Goal: Task Accomplishment & Management: Manage account settings

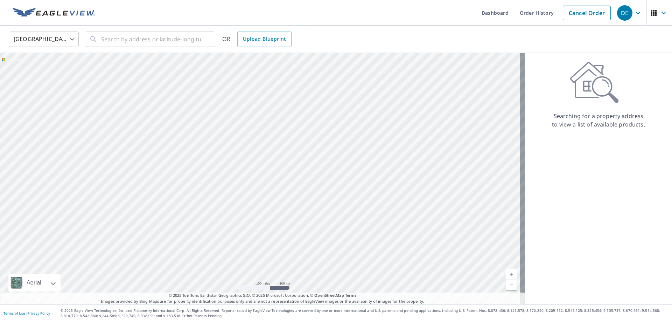
click at [662, 12] on icon "button" at bounding box center [664, 13] width 4 height 2
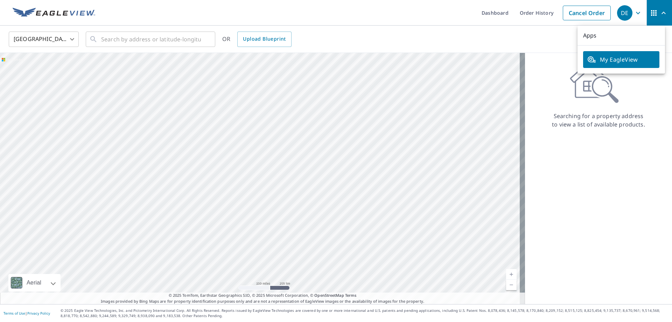
click at [643, 101] on div "Searching for a property address to view a list of available products." at bounding box center [598, 94] width 147 height 67
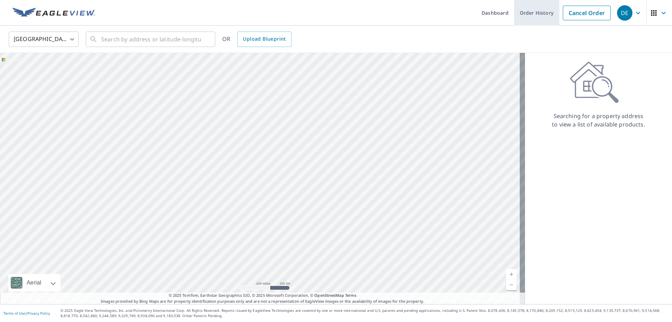
click at [533, 13] on link "Order History" at bounding box center [536, 13] width 45 height 26
drag, startPoint x: 297, startPoint y: 163, endPoint x: 299, endPoint y: 166, distance: 3.8
click at [298, 166] on div at bounding box center [262, 178] width 525 height 251
drag, startPoint x: 231, startPoint y: 153, endPoint x: 300, endPoint y: 194, distance: 79.9
click at [299, 194] on div at bounding box center [262, 178] width 525 height 251
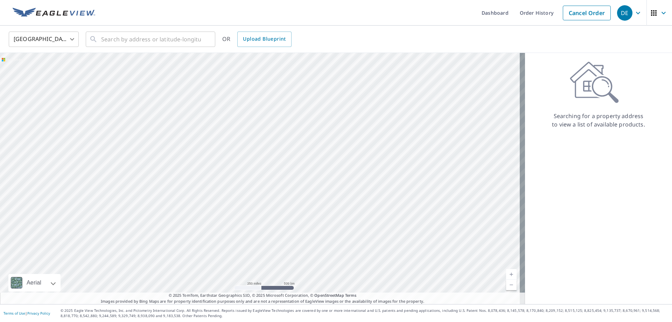
drag, startPoint x: 103, startPoint y: 98, endPoint x: 116, endPoint y: 139, distance: 43.2
click at [116, 139] on div at bounding box center [262, 178] width 525 height 251
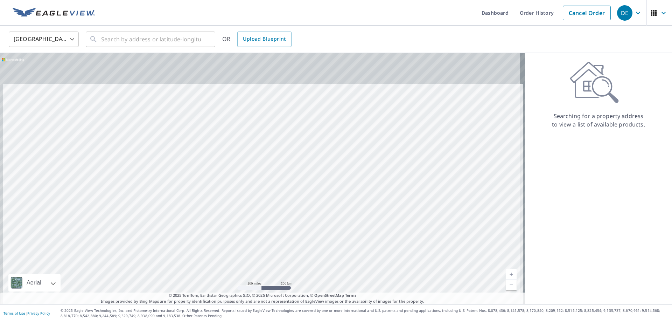
drag, startPoint x: 237, startPoint y: 130, endPoint x: 241, endPoint y: 175, distance: 45.4
click at [241, 175] on div at bounding box center [262, 178] width 525 height 251
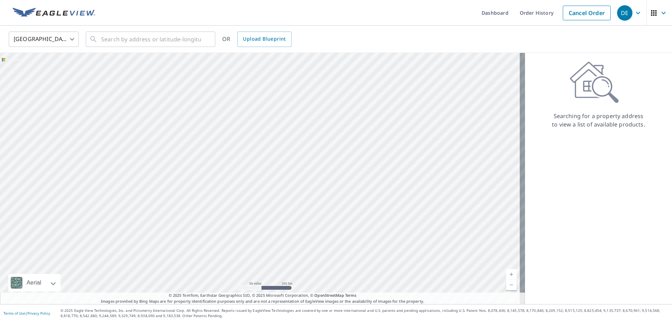
drag, startPoint x: 205, startPoint y: 165, endPoint x: 258, endPoint y: 95, distance: 87.6
click at [258, 95] on div at bounding box center [262, 178] width 525 height 251
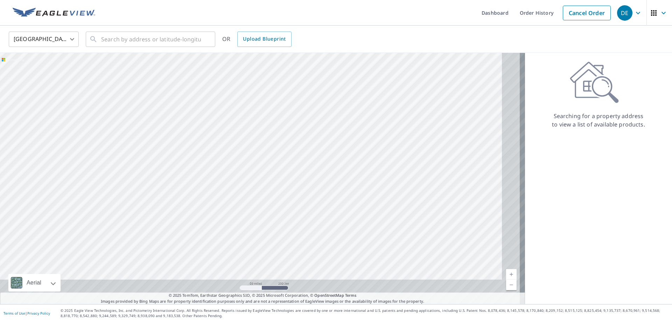
drag, startPoint x: 283, startPoint y: 207, endPoint x: 225, endPoint y: 116, distance: 107.9
click at [231, 117] on div at bounding box center [262, 178] width 525 height 251
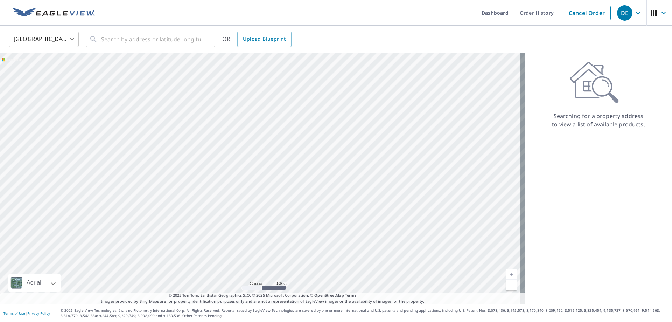
drag, startPoint x: 265, startPoint y: 217, endPoint x: 227, endPoint y: 145, distance: 82.3
click at [229, 147] on div at bounding box center [262, 178] width 525 height 251
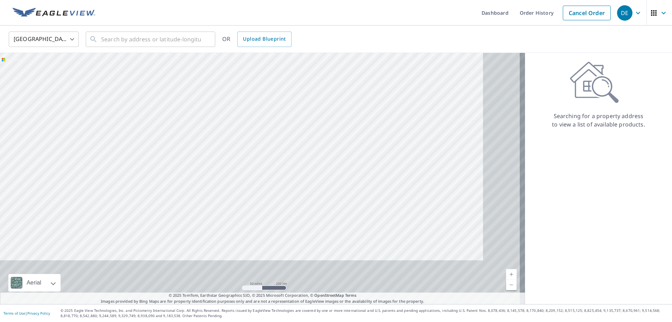
drag, startPoint x: 284, startPoint y: 210, endPoint x: 223, endPoint y: 129, distance: 101.6
click at [231, 139] on div at bounding box center [262, 178] width 525 height 251
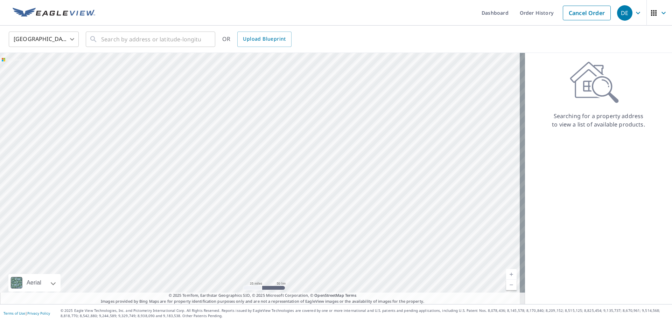
drag, startPoint x: 343, startPoint y: 169, endPoint x: 293, endPoint y: 219, distance: 70.1
click at [293, 219] on div at bounding box center [262, 178] width 525 height 251
drag, startPoint x: 200, startPoint y: 165, endPoint x: 325, endPoint y: 214, distance: 133.7
click at [324, 214] on div at bounding box center [262, 178] width 525 height 251
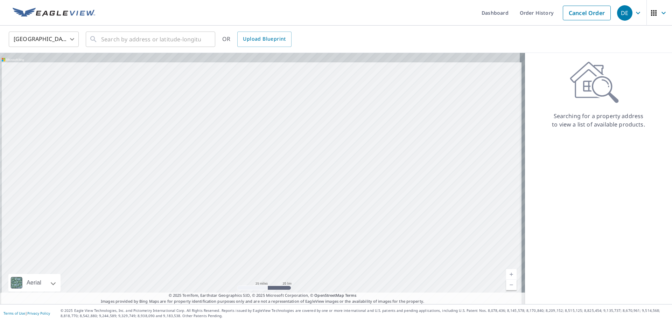
drag, startPoint x: 232, startPoint y: 136, endPoint x: 237, endPoint y: 196, distance: 60.5
click at [237, 195] on div at bounding box center [262, 178] width 525 height 251
drag, startPoint x: 208, startPoint y: 83, endPoint x: 213, endPoint y: 170, distance: 87.7
click at [213, 170] on div at bounding box center [262, 178] width 525 height 251
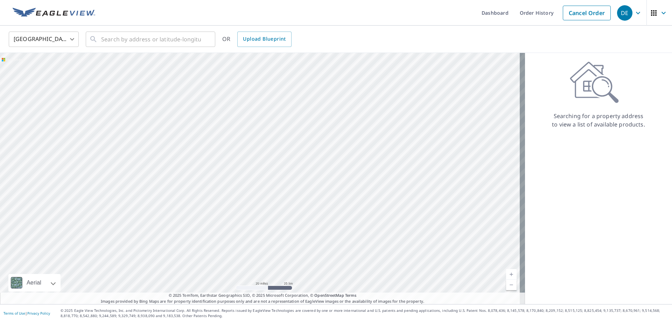
drag, startPoint x: 114, startPoint y: 118, endPoint x: 287, endPoint y: 195, distance: 188.9
click at [285, 195] on div at bounding box center [262, 178] width 525 height 251
drag, startPoint x: 129, startPoint y: 133, endPoint x: 219, endPoint y: 186, distance: 104.7
click at [219, 186] on div at bounding box center [262, 178] width 525 height 251
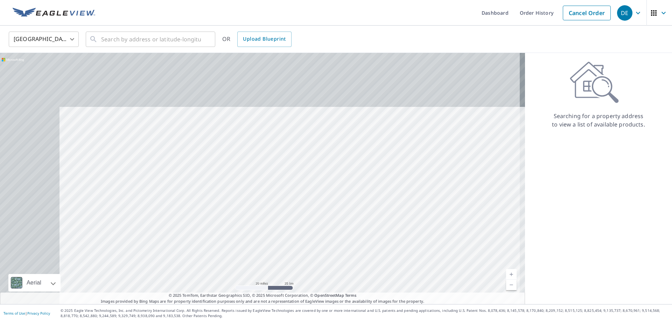
drag, startPoint x: 141, startPoint y: 116, endPoint x: 223, endPoint y: 197, distance: 115.2
click at [224, 198] on div at bounding box center [262, 178] width 525 height 251
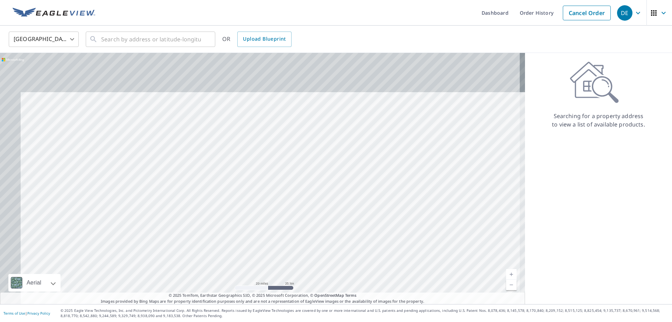
drag, startPoint x: 133, startPoint y: 105, endPoint x: 170, endPoint y: 181, distance: 84.4
click at [170, 181] on div at bounding box center [262, 178] width 525 height 251
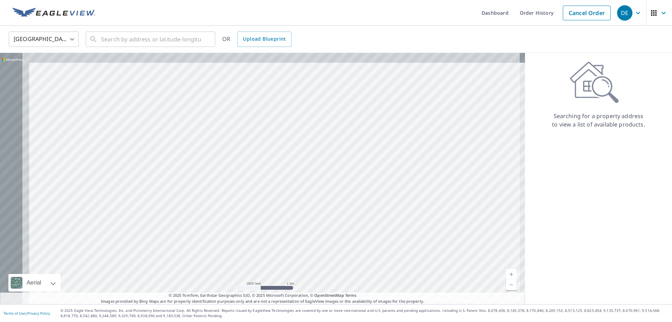
drag, startPoint x: 186, startPoint y: 118, endPoint x: 348, endPoint y: 194, distance: 179.1
click at [345, 195] on div at bounding box center [262, 178] width 525 height 251
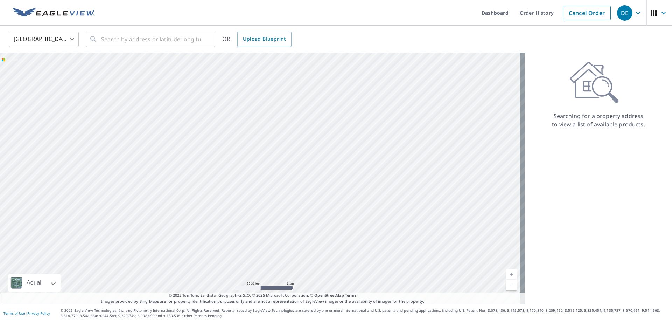
drag, startPoint x: 219, startPoint y: 102, endPoint x: 273, endPoint y: 214, distance: 124.8
click at [274, 214] on div at bounding box center [262, 178] width 525 height 251
drag, startPoint x: 213, startPoint y: 139, endPoint x: 252, endPoint y: 186, distance: 61.3
click at [251, 186] on div at bounding box center [262, 178] width 525 height 251
drag, startPoint x: 195, startPoint y: 152, endPoint x: 215, endPoint y: 164, distance: 22.9
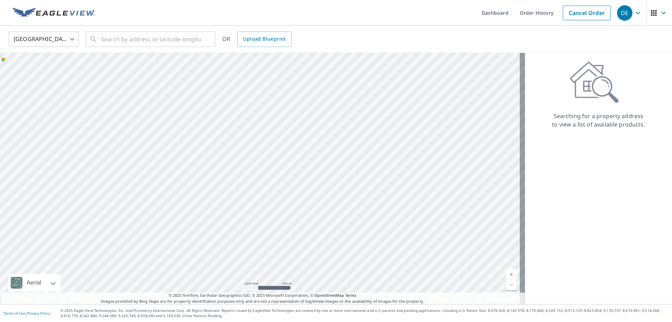
click at [215, 164] on div at bounding box center [262, 178] width 525 height 251
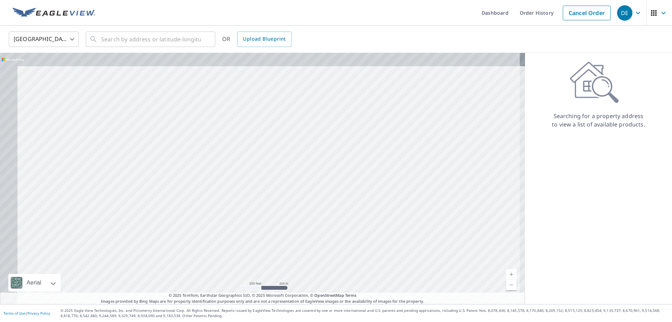
drag, startPoint x: 176, startPoint y: 151, endPoint x: 223, endPoint y: 188, distance: 59.8
click at [223, 188] on div at bounding box center [262, 178] width 525 height 251
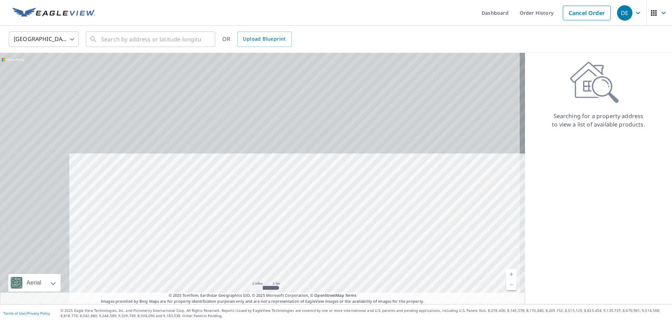
drag, startPoint x: 200, startPoint y: 111, endPoint x: 269, endPoint y: 211, distance: 122.1
click at [269, 211] on div at bounding box center [262, 178] width 525 height 251
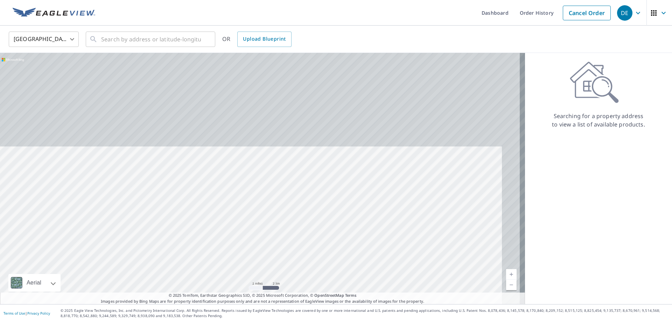
drag, startPoint x: 256, startPoint y: 124, endPoint x: 237, endPoint y: 216, distance: 93.3
click at [237, 216] on div at bounding box center [262, 178] width 525 height 251
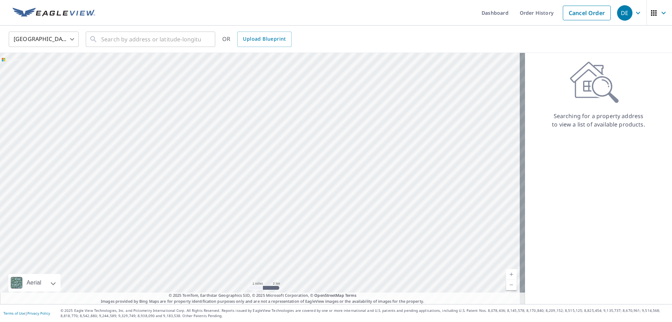
drag, startPoint x: 243, startPoint y: 155, endPoint x: 264, endPoint y: 192, distance: 43.0
click at [264, 192] on div at bounding box center [262, 178] width 525 height 251
drag, startPoint x: 232, startPoint y: 131, endPoint x: 286, endPoint y: 191, distance: 80.8
click at [286, 191] on div at bounding box center [262, 178] width 525 height 251
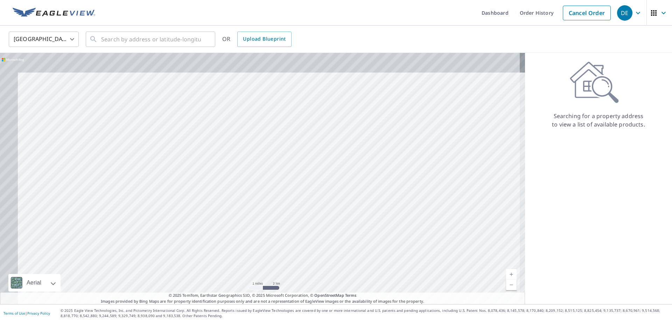
drag, startPoint x: 227, startPoint y: 127, endPoint x: 324, endPoint y: 220, distance: 134.5
click at [320, 218] on div at bounding box center [262, 178] width 525 height 251
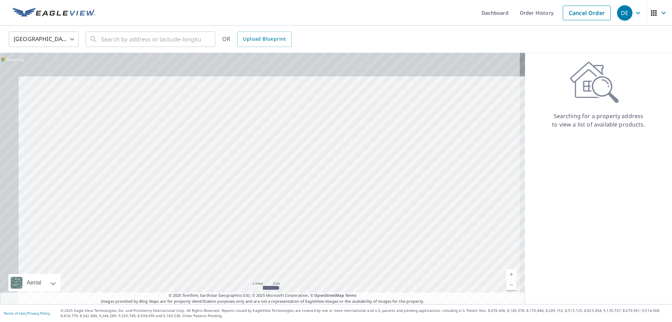
drag, startPoint x: 240, startPoint y: 142, endPoint x: 284, endPoint y: 209, distance: 80.4
click at [284, 208] on div at bounding box center [262, 178] width 525 height 251
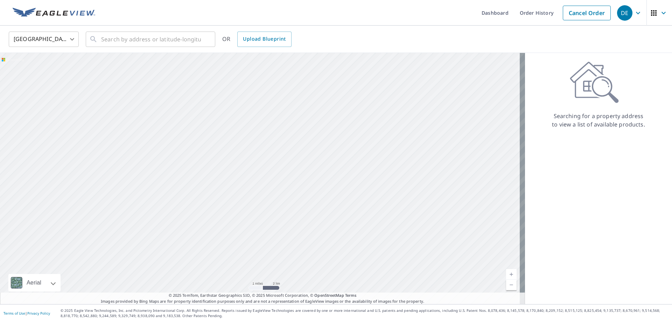
drag, startPoint x: 251, startPoint y: 144, endPoint x: 272, endPoint y: 190, distance: 50.3
click at [273, 190] on div at bounding box center [262, 178] width 525 height 251
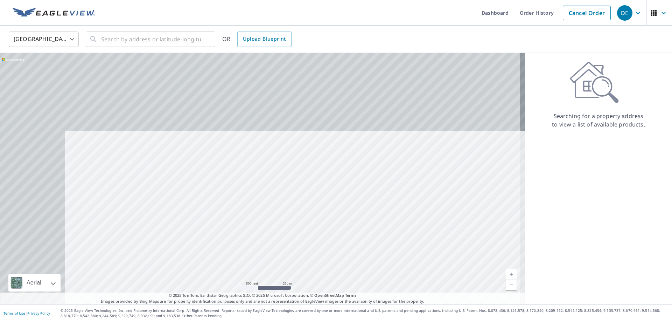
drag, startPoint x: 231, startPoint y: 127, endPoint x: 306, endPoint y: 214, distance: 114.9
click at [305, 214] on div at bounding box center [262, 178] width 525 height 251
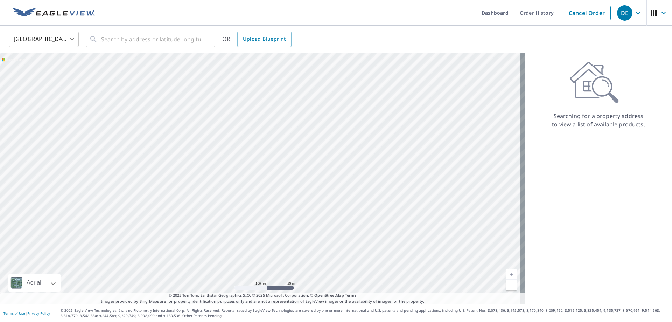
drag, startPoint x: 200, startPoint y: 140, endPoint x: 248, endPoint y: 213, distance: 86.7
click at [248, 213] on div at bounding box center [262, 178] width 525 height 251
drag, startPoint x: 189, startPoint y: 138, endPoint x: 231, endPoint y: 216, distance: 89.0
click at [232, 216] on div at bounding box center [262, 178] width 525 height 251
drag, startPoint x: 199, startPoint y: 145, endPoint x: 242, endPoint y: 222, distance: 87.8
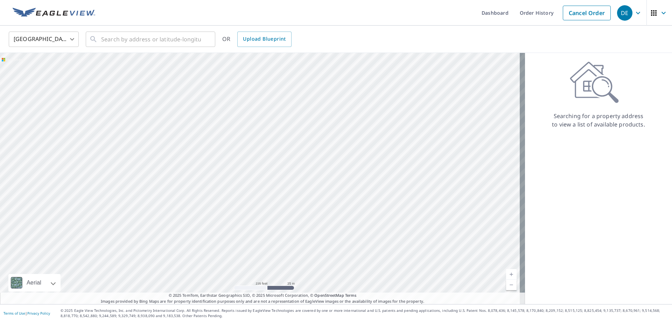
click at [235, 211] on div at bounding box center [262, 178] width 525 height 251
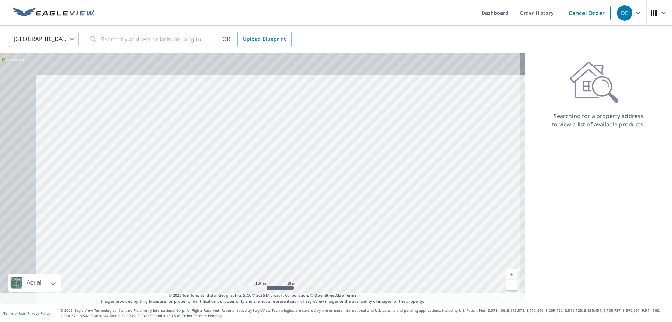
drag, startPoint x: 233, startPoint y: 200, endPoint x: 288, endPoint y: 232, distance: 63.7
click at [289, 233] on div at bounding box center [262, 178] width 525 height 251
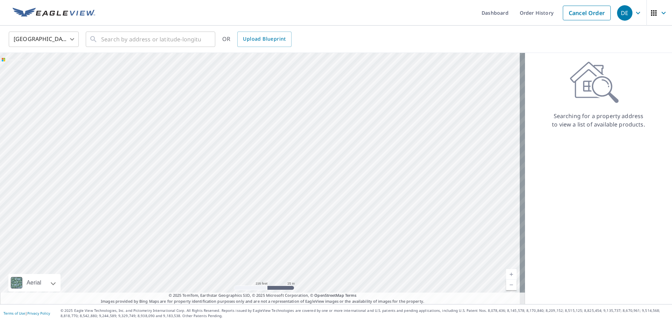
drag, startPoint x: 211, startPoint y: 188, endPoint x: 254, endPoint y: 216, distance: 50.8
click at [254, 216] on div at bounding box center [262, 178] width 525 height 251
drag, startPoint x: 262, startPoint y: 249, endPoint x: 279, endPoint y: 260, distance: 20.5
click at [271, 256] on div at bounding box center [262, 178] width 525 height 251
click at [290, 253] on div at bounding box center [262, 178] width 525 height 251
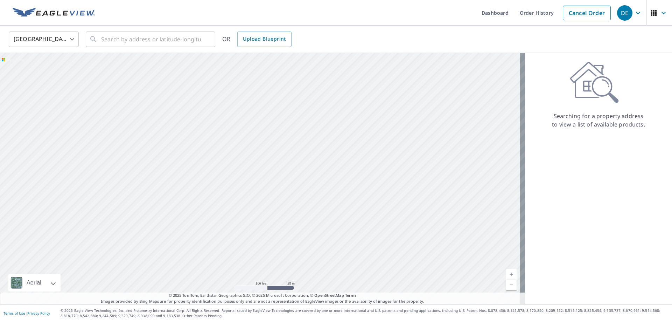
drag, startPoint x: 202, startPoint y: 151, endPoint x: 254, endPoint y: 214, distance: 82.4
click at [266, 223] on div at bounding box center [262, 178] width 525 height 251
drag, startPoint x: 277, startPoint y: 159, endPoint x: 306, endPoint y: 169, distance: 30.2
click at [306, 169] on div at bounding box center [262, 178] width 525 height 251
drag, startPoint x: 198, startPoint y: 172, endPoint x: 327, endPoint y: 185, distance: 130.3
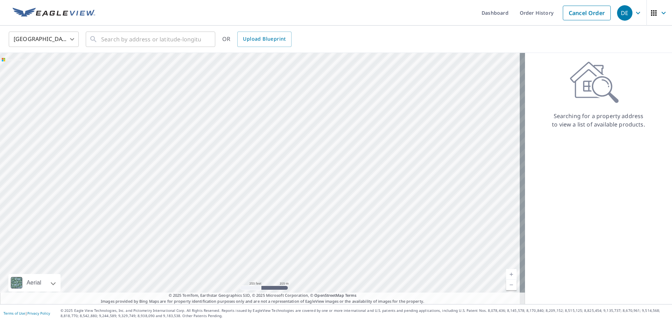
click at [327, 185] on div at bounding box center [262, 178] width 525 height 251
drag, startPoint x: 322, startPoint y: 172, endPoint x: 351, endPoint y: 161, distance: 30.3
click at [345, 163] on div at bounding box center [262, 178] width 525 height 251
drag, startPoint x: 359, startPoint y: 218, endPoint x: 369, endPoint y: 162, distance: 57.3
click at [369, 162] on div at bounding box center [262, 178] width 525 height 251
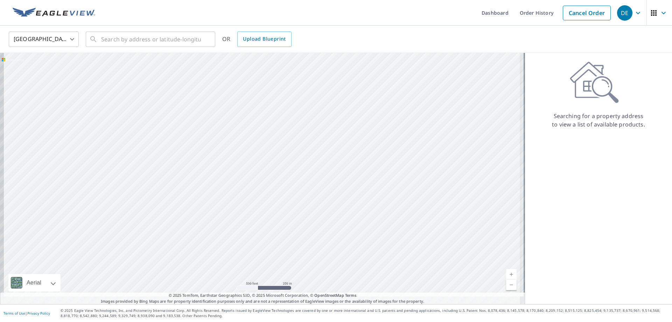
drag, startPoint x: 274, startPoint y: 225, endPoint x: 323, endPoint y: 120, distance: 115.0
click at [324, 119] on div at bounding box center [262, 178] width 525 height 251
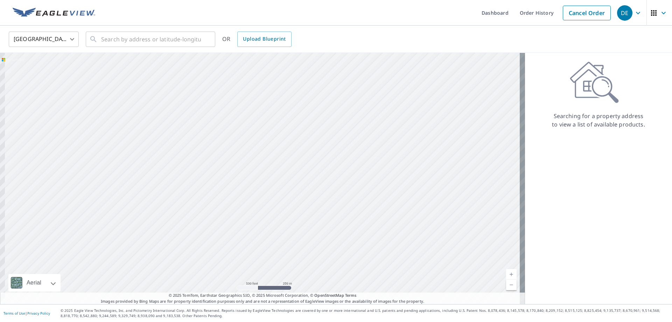
drag, startPoint x: 104, startPoint y: 181, endPoint x: 223, endPoint y: 195, distance: 119.6
click at [223, 195] on div at bounding box center [262, 178] width 525 height 251
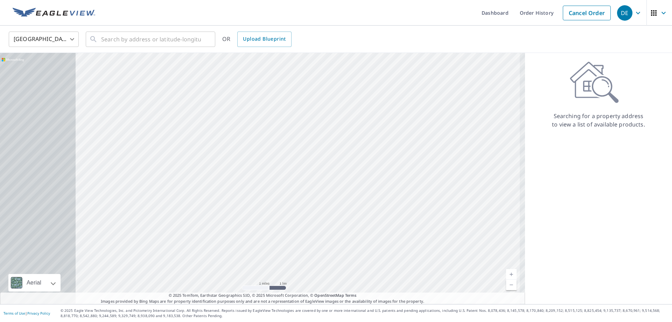
drag, startPoint x: 107, startPoint y: 216, endPoint x: 248, endPoint y: 215, distance: 141.5
click at [249, 215] on div at bounding box center [262, 178] width 525 height 251
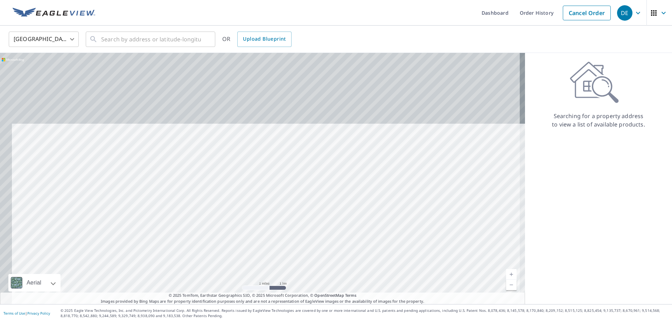
drag, startPoint x: 184, startPoint y: 149, endPoint x: 200, endPoint y: 246, distance: 98.4
click at [200, 246] on div at bounding box center [262, 178] width 525 height 251
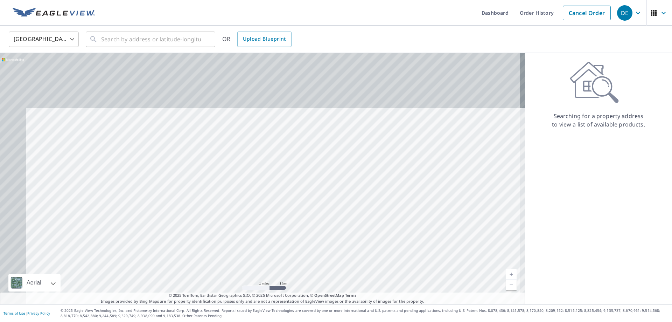
drag, startPoint x: 194, startPoint y: 159, endPoint x: 240, endPoint y: 248, distance: 99.8
click at [242, 248] on div at bounding box center [262, 178] width 525 height 251
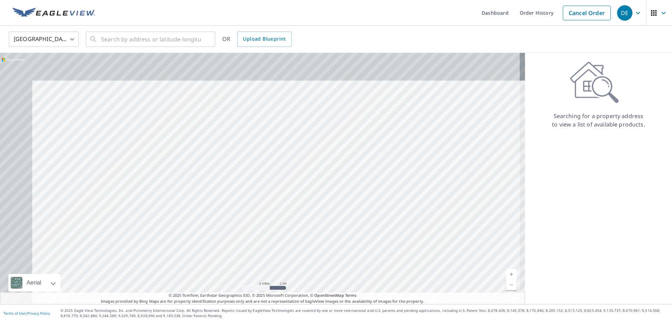
drag, startPoint x: 186, startPoint y: 199, endPoint x: 219, endPoint y: 227, distance: 43.5
click at [219, 227] on div at bounding box center [262, 178] width 525 height 251
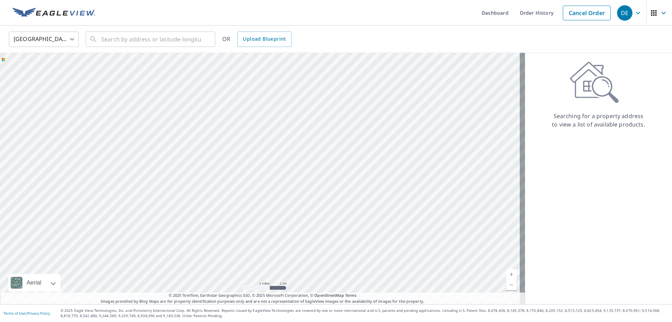
drag, startPoint x: 190, startPoint y: 181, endPoint x: 252, endPoint y: 201, distance: 65.0
click at [252, 201] on div at bounding box center [262, 178] width 525 height 251
drag, startPoint x: 140, startPoint y: 170, endPoint x: 270, endPoint y: 230, distance: 143.4
click at [277, 233] on div at bounding box center [262, 178] width 525 height 251
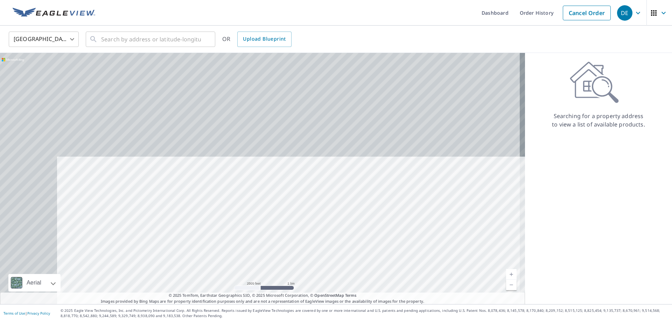
drag, startPoint x: 200, startPoint y: 179, endPoint x: 242, endPoint y: 247, distance: 79.5
click at [242, 247] on div at bounding box center [262, 178] width 525 height 251
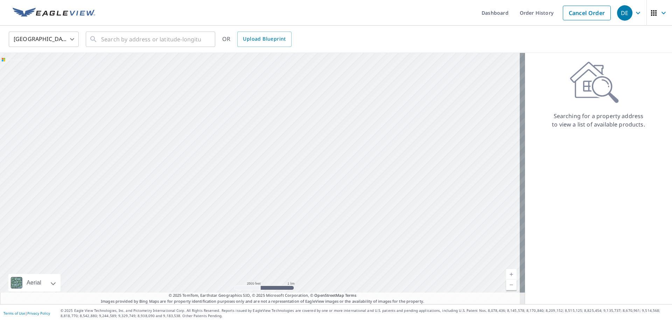
drag, startPoint x: 197, startPoint y: 237, endPoint x: 215, endPoint y: 214, distance: 29.5
click at [215, 214] on div at bounding box center [262, 178] width 525 height 251
drag, startPoint x: 245, startPoint y: 137, endPoint x: 299, endPoint y: 109, distance: 60.5
click at [299, 109] on div at bounding box center [262, 178] width 525 height 251
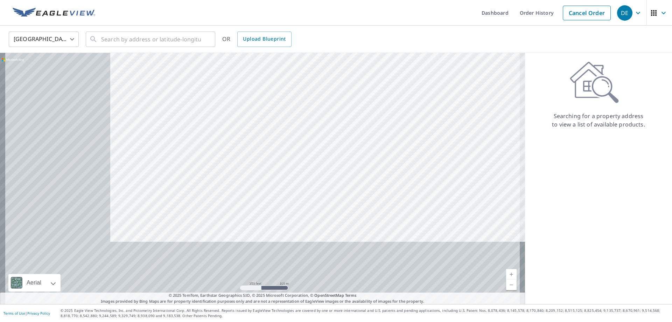
drag, startPoint x: 150, startPoint y: 206, endPoint x: 265, endPoint y: 142, distance: 131.1
click at [265, 142] on div at bounding box center [262, 178] width 525 height 251
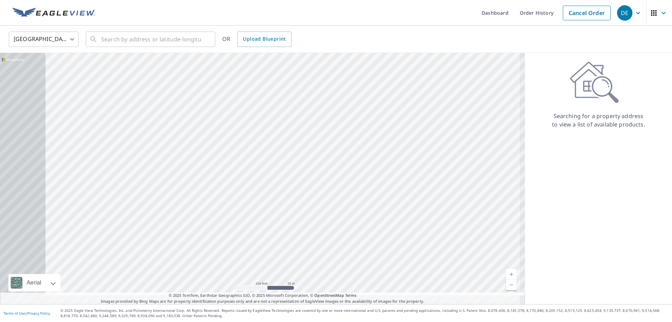
drag, startPoint x: 171, startPoint y: 199, endPoint x: 271, endPoint y: 184, distance: 101.7
click at [271, 182] on div at bounding box center [262, 178] width 525 height 251
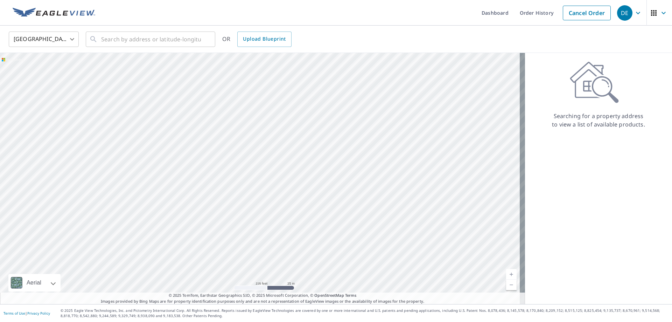
drag, startPoint x: 226, startPoint y: 197, endPoint x: 282, endPoint y: 283, distance: 102.6
click at [282, 283] on div at bounding box center [262, 178] width 525 height 251
drag, startPoint x: 229, startPoint y: 179, endPoint x: 263, endPoint y: 241, distance: 71.0
click at [266, 242] on div at bounding box center [262, 178] width 525 height 251
drag, startPoint x: 377, startPoint y: 239, endPoint x: 332, endPoint y: 140, distance: 108.3
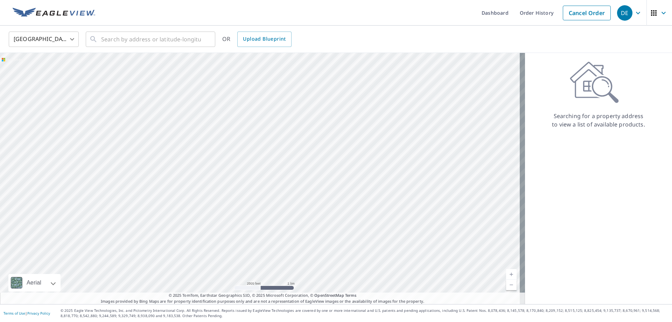
click at [332, 140] on div at bounding box center [262, 178] width 525 height 251
drag, startPoint x: 422, startPoint y: 139, endPoint x: 228, endPoint y: 208, distance: 205.7
click at [228, 208] on div at bounding box center [262, 178] width 525 height 251
drag, startPoint x: 399, startPoint y: 148, endPoint x: 248, endPoint y: 236, distance: 174.3
click at [247, 237] on div at bounding box center [262, 178] width 525 height 251
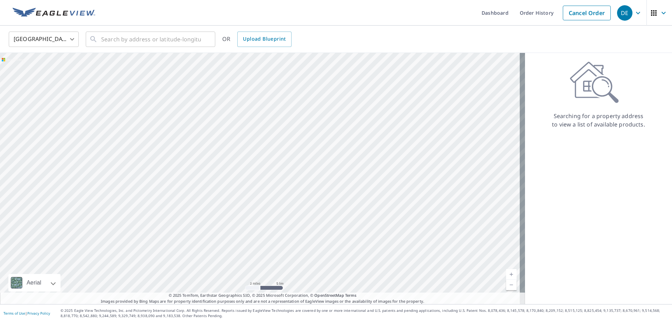
drag, startPoint x: 320, startPoint y: 187, endPoint x: 358, endPoint y: 235, distance: 60.6
click at [357, 234] on div at bounding box center [262, 178] width 525 height 251
drag, startPoint x: 248, startPoint y: 158, endPoint x: 295, endPoint y: 185, distance: 53.8
click at [295, 185] on div at bounding box center [262, 178] width 525 height 251
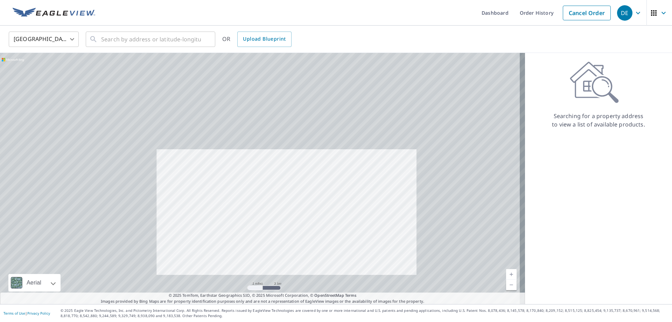
drag, startPoint x: 198, startPoint y: 199, endPoint x: 224, endPoint y: 219, distance: 32.9
click at [224, 220] on div at bounding box center [262, 178] width 525 height 251
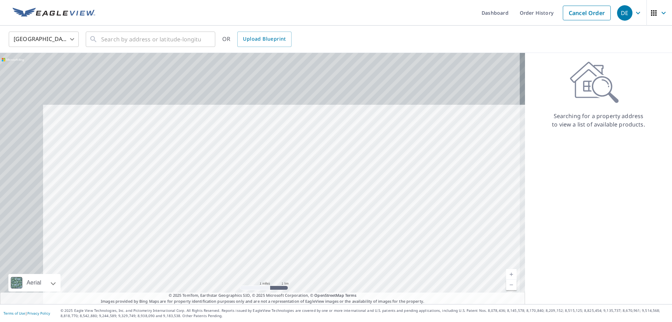
drag, startPoint x: 168, startPoint y: 153, endPoint x: 224, endPoint y: 219, distance: 86.8
click at [225, 220] on div at bounding box center [262, 178] width 525 height 251
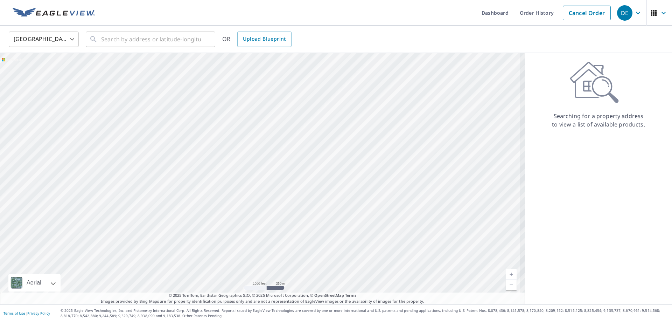
drag, startPoint x: 164, startPoint y: 169, endPoint x: 299, endPoint y: 194, distance: 137.1
click at [299, 194] on div at bounding box center [262, 178] width 525 height 251
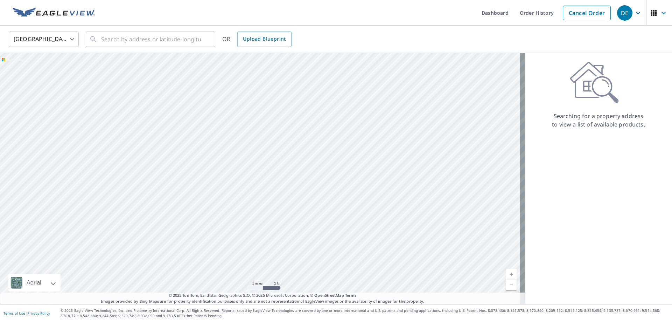
drag, startPoint x: 282, startPoint y: 201, endPoint x: 218, endPoint y: 150, distance: 82.2
click at [222, 153] on div at bounding box center [262, 178] width 525 height 251
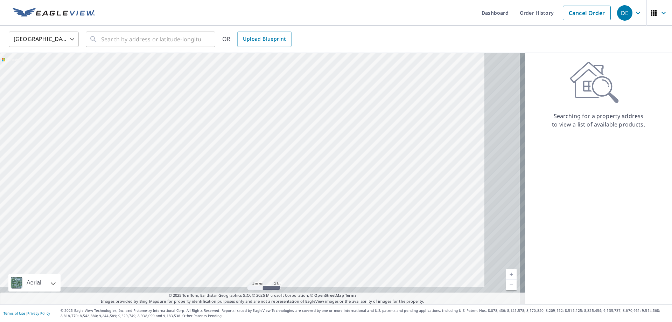
drag, startPoint x: 319, startPoint y: 184, endPoint x: 265, endPoint y: 140, distance: 69.6
click at [275, 151] on div at bounding box center [262, 178] width 525 height 251
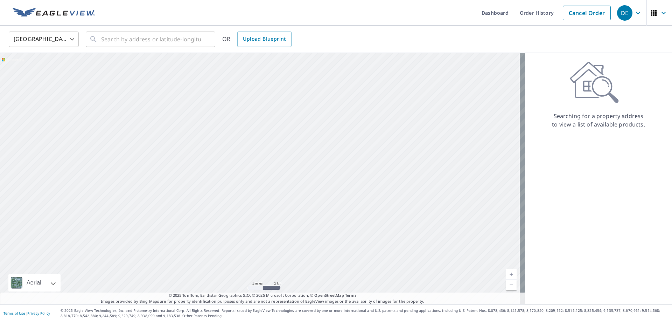
drag, startPoint x: 399, startPoint y: 222, endPoint x: 244, endPoint y: 134, distance: 178.4
click at [278, 150] on div at bounding box center [262, 178] width 525 height 251
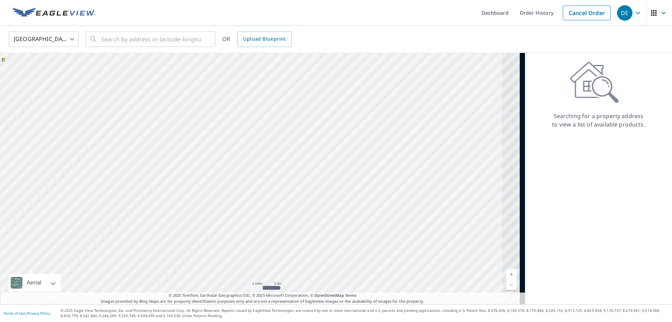
drag, startPoint x: 413, startPoint y: 228, endPoint x: 225, endPoint y: 120, distance: 216.3
click at [263, 142] on div at bounding box center [262, 178] width 525 height 251
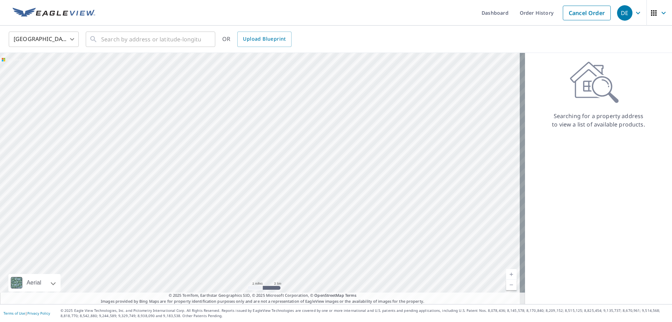
drag, startPoint x: 279, startPoint y: 102, endPoint x: 274, endPoint y: 88, distance: 15.2
click at [277, 99] on div at bounding box center [262, 178] width 525 height 251
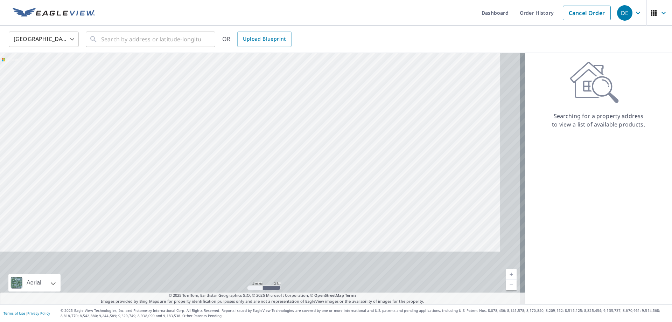
drag, startPoint x: 281, startPoint y: 141, endPoint x: 275, endPoint y: 97, distance: 44.5
click at [275, 107] on div at bounding box center [262, 178] width 525 height 251
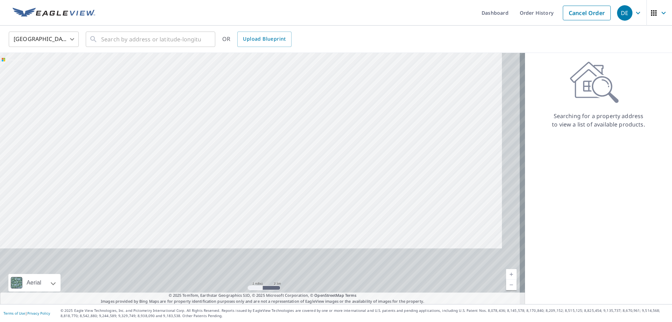
drag, startPoint x: 293, startPoint y: 153, endPoint x: 271, endPoint y: 97, distance: 60.4
click at [275, 106] on div at bounding box center [262, 178] width 525 height 251
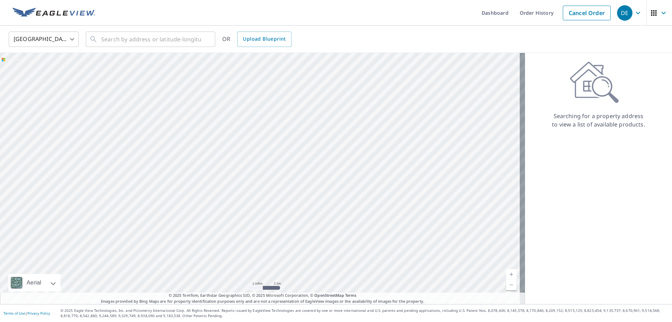
drag, startPoint x: 291, startPoint y: 226, endPoint x: 279, endPoint y: 137, distance: 89.4
click at [280, 140] on div at bounding box center [262, 178] width 525 height 251
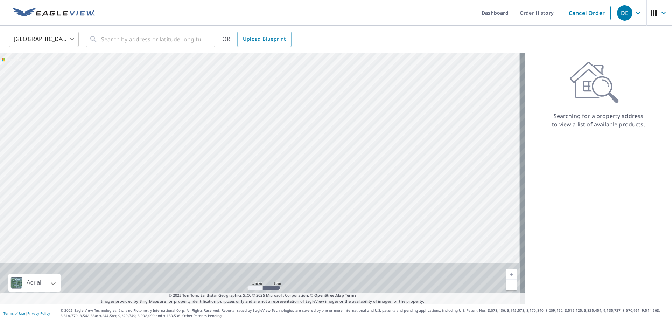
drag, startPoint x: 284, startPoint y: 180, endPoint x: 283, endPoint y: 130, distance: 50.1
click at [283, 139] on div at bounding box center [262, 178] width 525 height 251
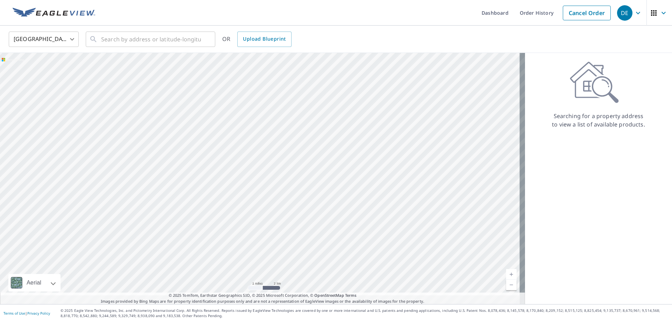
drag, startPoint x: 301, startPoint y: 189, endPoint x: 297, endPoint y: 133, distance: 56.2
click at [298, 136] on div at bounding box center [262, 178] width 525 height 251
drag, startPoint x: 303, startPoint y: 186, endPoint x: 307, endPoint y: 225, distance: 39.4
click at [314, 226] on div at bounding box center [262, 178] width 525 height 251
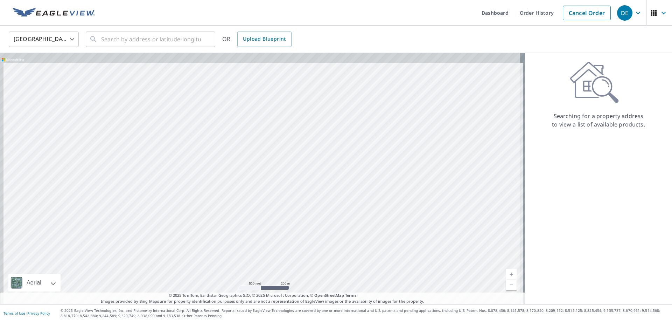
drag, startPoint x: 290, startPoint y: 134, endPoint x: 309, endPoint y: 219, distance: 86.9
click at [309, 219] on div at bounding box center [262, 178] width 525 height 251
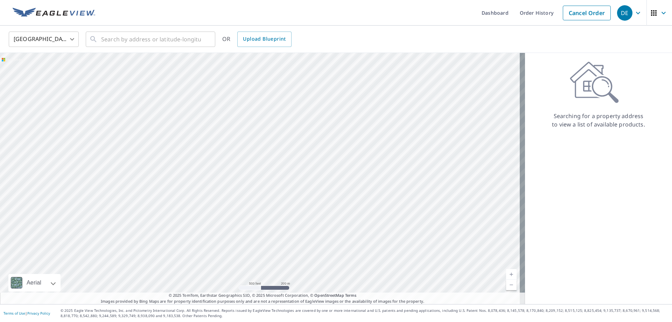
drag, startPoint x: 299, startPoint y: 155, endPoint x: 299, endPoint y: 200, distance: 44.8
click at [301, 206] on div at bounding box center [262, 178] width 525 height 251
drag, startPoint x: 290, startPoint y: 146, endPoint x: 289, endPoint y: 189, distance: 43.8
click at [289, 189] on div at bounding box center [262, 178] width 525 height 251
drag, startPoint x: 270, startPoint y: 203, endPoint x: 302, endPoint y: 155, distance: 57.9
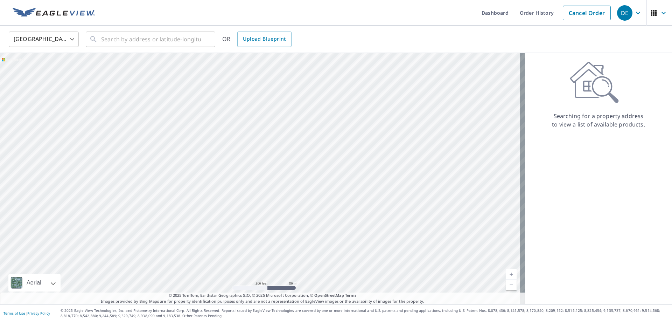
click at [302, 155] on div at bounding box center [262, 178] width 525 height 251
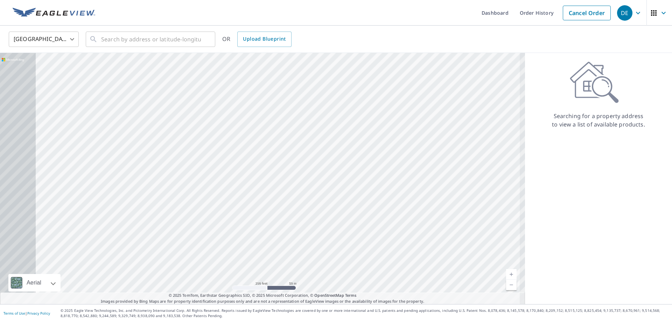
drag, startPoint x: 287, startPoint y: 203, endPoint x: 346, endPoint y: 152, distance: 78.7
click at [346, 152] on div at bounding box center [262, 178] width 525 height 251
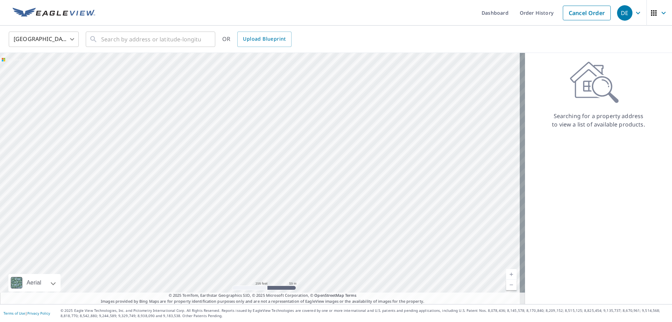
drag, startPoint x: 392, startPoint y: 219, endPoint x: 381, endPoint y: 226, distance: 12.9
click at [387, 227] on div at bounding box center [262, 178] width 525 height 251
drag, startPoint x: 382, startPoint y: 165, endPoint x: 364, endPoint y: 180, distance: 24.1
click at [368, 180] on div at bounding box center [262, 178] width 525 height 251
drag, startPoint x: 313, startPoint y: 121, endPoint x: 316, endPoint y: 203, distance: 82.3
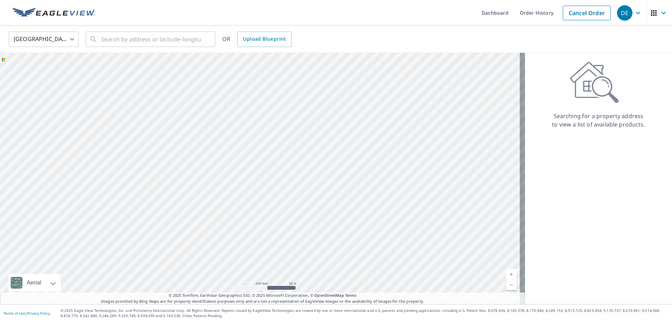
click at [317, 198] on div at bounding box center [262, 178] width 525 height 251
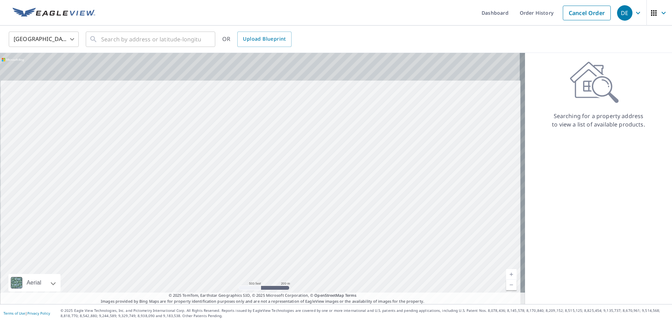
drag, startPoint x: 313, startPoint y: 105, endPoint x: 314, endPoint y: 194, distance: 88.6
click at [314, 190] on div at bounding box center [262, 178] width 525 height 251
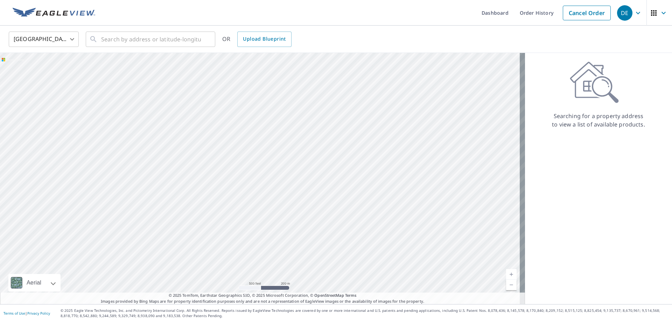
drag, startPoint x: 316, startPoint y: 141, endPoint x: 312, endPoint y: 200, distance: 59.6
click at [316, 186] on div at bounding box center [262, 178] width 525 height 251
drag, startPoint x: 327, startPoint y: 161, endPoint x: 321, endPoint y: 167, distance: 8.7
click at [327, 175] on div at bounding box center [262, 178] width 525 height 251
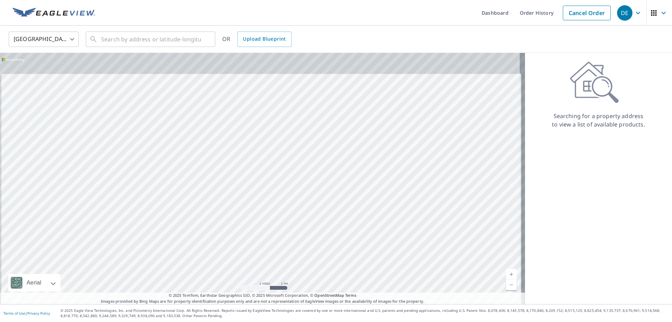
drag, startPoint x: 332, startPoint y: 154, endPoint x: 334, endPoint y: 217, distance: 63.8
click at [335, 216] on div at bounding box center [262, 178] width 525 height 251
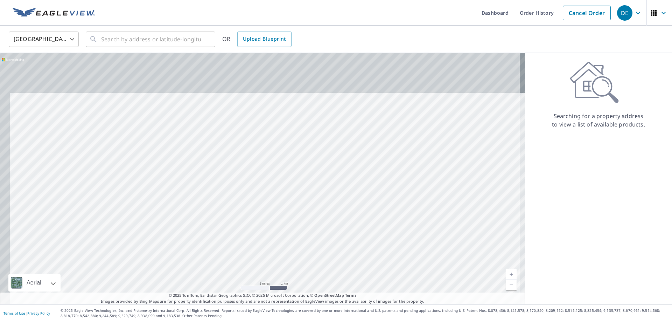
drag, startPoint x: 326, startPoint y: 138, endPoint x: 336, endPoint y: 178, distance: 41.2
click at [336, 178] on div at bounding box center [262, 178] width 525 height 251
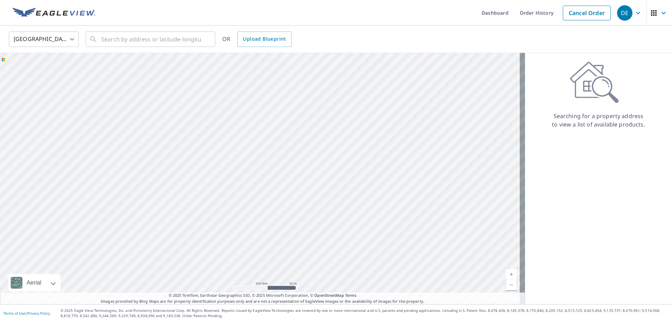
drag, startPoint x: 226, startPoint y: 170, endPoint x: 258, endPoint y: 171, distance: 31.9
click at [257, 170] on div at bounding box center [262, 178] width 525 height 251
drag, startPoint x: 258, startPoint y: 164, endPoint x: 265, endPoint y: 163, distance: 6.7
click at [265, 163] on div at bounding box center [262, 178] width 525 height 251
drag, startPoint x: 278, startPoint y: 205, endPoint x: 278, endPoint y: 138, distance: 67.2
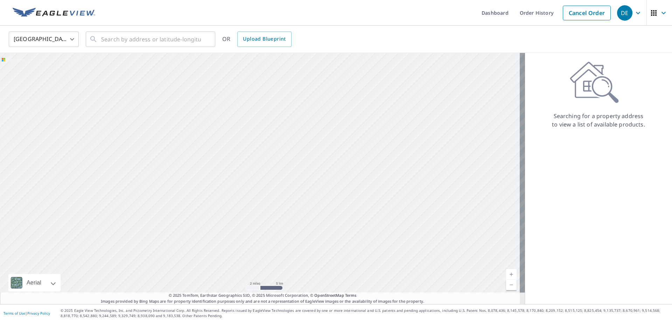
click at [278, 141] on div at bounding box center [262, 178] width 525 height 251
drag, startPoint x: 318, startPoint y: 241, endPoint x: 264, endPoint y: 217, distance: 59.0
click at [264, 219] on div at bounding box center [262, 178] width 525 height 251
drag, startPoint x: 360, startPoint y: 187, endPoint x: 344, endPoint y: 184, distance: 16.8
click at [344, 184] on div at bounding box center [262, 178] width 525 height 251
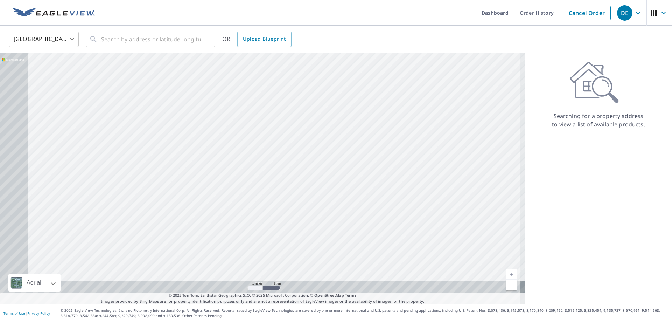
drag, startPoint x: 260, startPoint y: 219, endPoint x: 288, endPoint y: 195, distance: 36.8
click at [292, 194] on div at bounding box center [262, 178] width 525 height 251
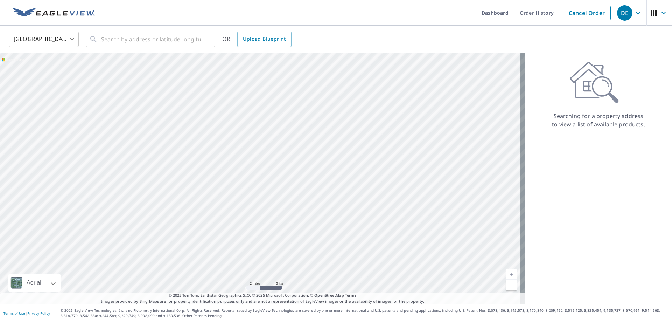
drag, startPoint x: 360, startPoint y: 197, endPoint x: 278, endPoint y: 199, distance: 82.0
click at [279, 199] on div at bounding box center [262, 178] width 525 height 251
drag, startPoint x: 414, startPoint y: 243, endPoint x: 306, endPoint y: 236, distance: 108.1
click at [308, 236] on div at bounding box center [262, 178] width 525 height 251
drag, startPoint x: 357, startPoint y: 242, endPoint x: 316, endPoint y: 241, distance: 41.4
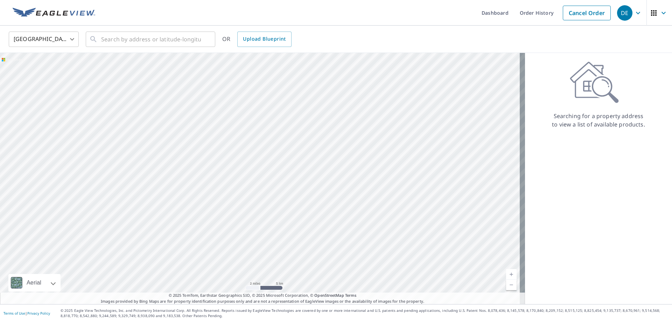
click at [316, 241] on div at bounding box center [262, 178] width 525 height 251
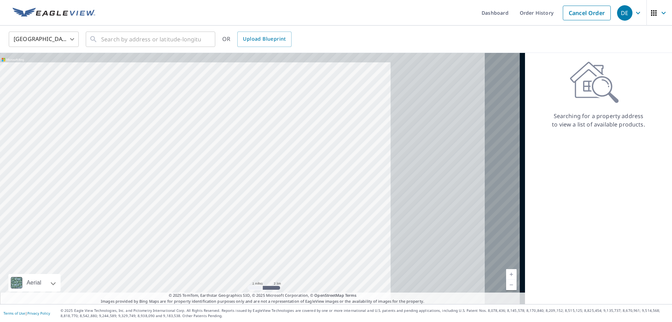
drag, startPoint x: 391, startPoint y: 208, endPoint x: 314, endPoint y: 213, distance: 77.2
click at [314, 213] on div at bounding box center [262, 178] width 525 height 251
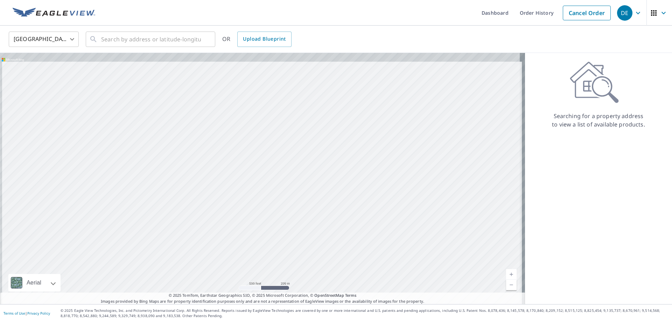
drag, startPoint x: 293, startPoint y: 155, endPoint x: 304, endPoint y: 236, distance: 81.6
click at [304, 236] on div at bounding box center [262, 178] width 525 height 251
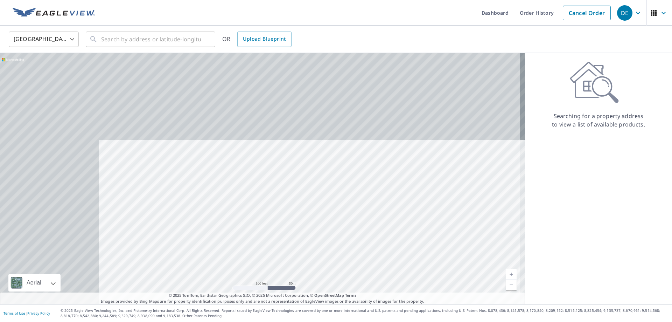
drag, startPoint x: 141, startPoint y: 116, endPoint x: 317, endPoint y: 246, distance: 218.5
click at [314, 247] on div at bounding box center [262, 178] width 525 height 251
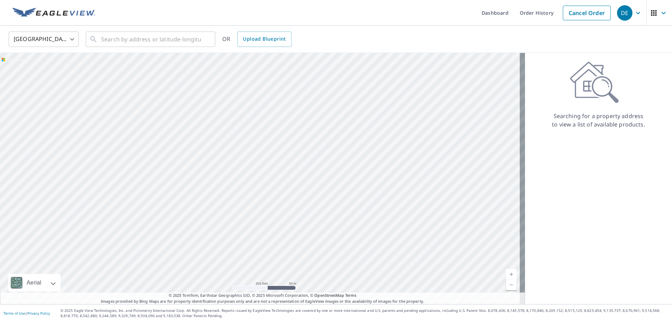
drag, startPoint x: 205, startPoint y: 194, endPoint x: 269, endPoint y: 168, distance: 69.5
click at [269, 168] on div at bounding box center [262, 178] width 525 height 251
drag, startPoint x: 216, startPoint y: 203, endPoint x: 219, endPoint y: 150, distance: 53.3
click at [219, 152] on div at bounding box center [262, 178] width 525 height 251
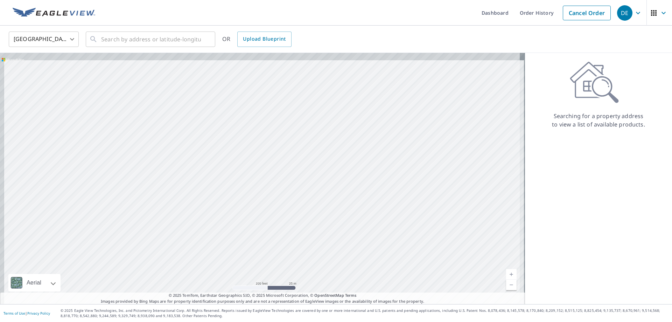
drag, startPoint x: 218, startPoint y: 150, endPoint x: 233, endPoint y: 220, distance: 70.9
click at [233, 220] on div at bounding box center [262, 178] width 525 height 251
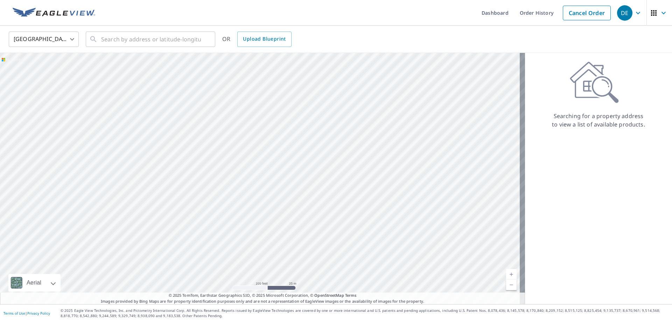
click at [227, 183] on div at bounding box center [262, 178] width 525 height 251
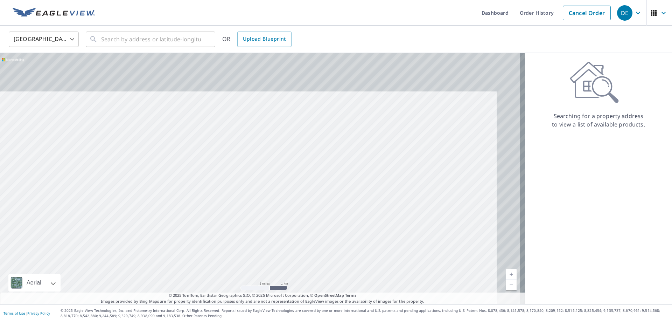
drag, startPoint x: 328, startPoint y: 112, endPoint x: 282, endPoint y: 206, distance: 104.6
click at [283, 207] on div at bounding box center [262, 178] width 525 height 251
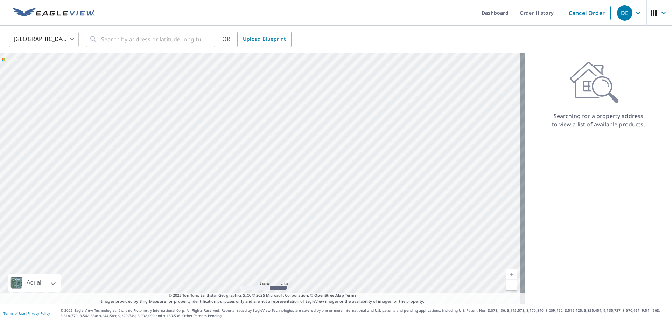
drag, startPoint x: 339, startPoint y: 144, endPoint x: 324, endPoint y: 205, distance: 63.0
click at [324, 205] on div at bounding box center [262, 178] width 525 height 251
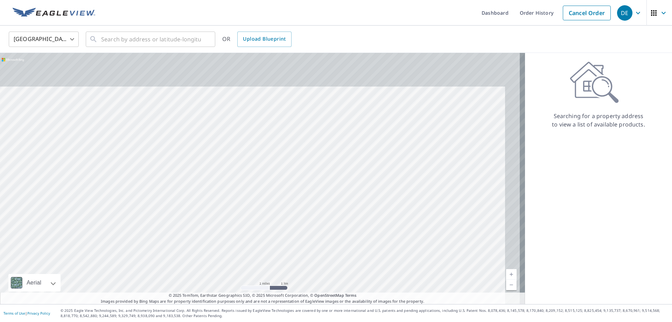
drag, startPoint x: 345, startPoint y: 163, endPoint x: 318, endPoint y: 225, distance: 68.4
click at [318, 225] on div at bounding box center [262, 178] width 525 height 251
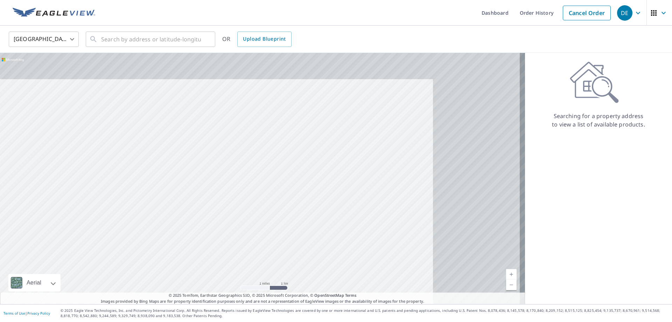
drag, startPoint x: 397, startPoint y: 132, endPoint x: 253, endPoint y: 216, distance: 166.8
click at [253, 217] on div at bounding box center [262, 178] width 525 height 251
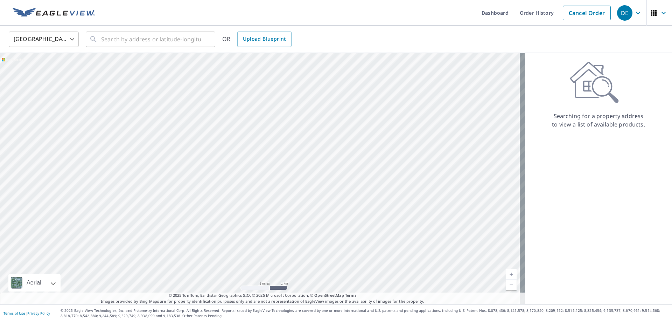
drag, startPoint x: 391, startPoint y: 137, endPoint x: 247, endPoint y: 176, distance: 149.4
click at [247, 176] on div at bounding box center [262, 178] width 525 height 251
drag, startPoint x: 385, startPoint y: 148, endPoint x: 298, endPoint y: 156, distance: 87.2
click at [302, 155] on div at bounding box center [262, 178] width 525 height 251
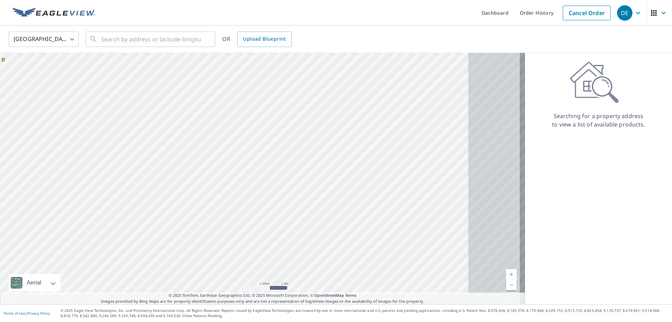
drag, startPoint x: 434, startPoint y: 200, endPoint x: 324, endPoint y: 180, distance: 111.7
click at [323, 177] on div at bounding box center [262, 178] width 525 height 251
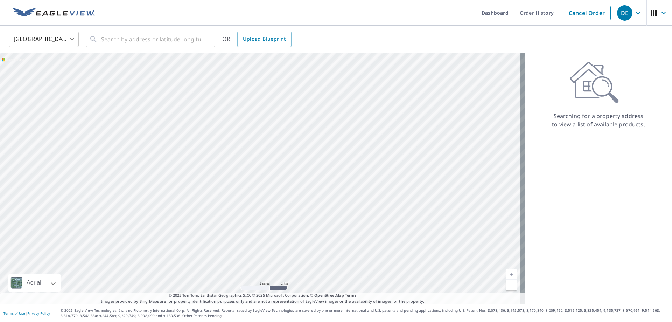
drag, startPoint x: 402, startPoint y: 190, endPoint x: 366, endPoint y: 185, distance: 36.1
click at [367, 186] on div at bounding box center [262, 178] width 525 height 251
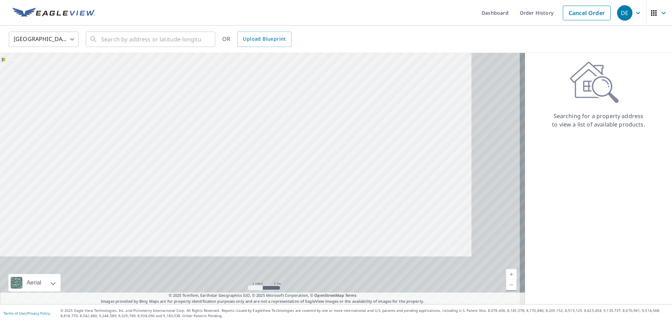
drag, startPoint x: 361, startPoint y: 222, endPoint x: 299, endPoint y: 143, distance: 100.5
click at [299, 143] on div at bounding box center [262, 178] width 525 height 251
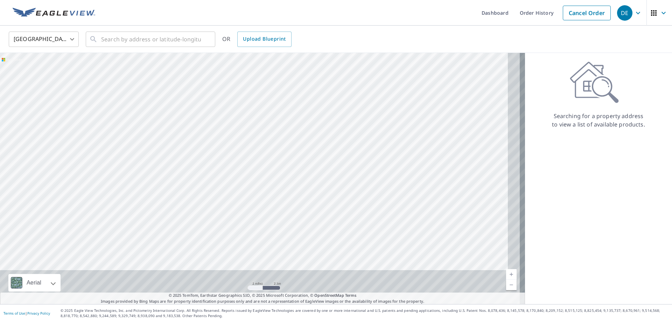
drag, startPoint x: 347, startPoint y: 200, endPoint x: 327, endPoint y: 138, distance: 65.2
click at [327, 138] on div at bounding box center [262, 178] width 525 height 251
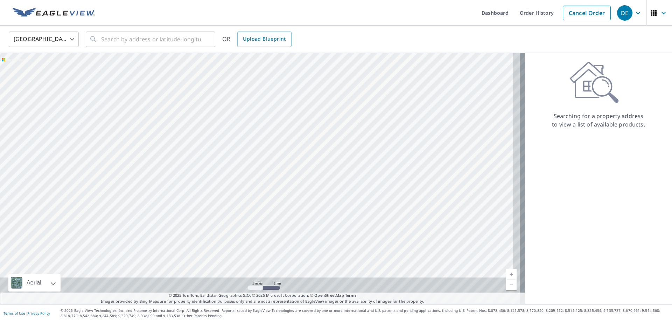
drag, startPoint x: 327, startPoint y: 207, endPoint x: 312, endPoint y: 145, distance: 63.0
click at [313, 147] on div at bounding box center [262, 178] width 525 height 251
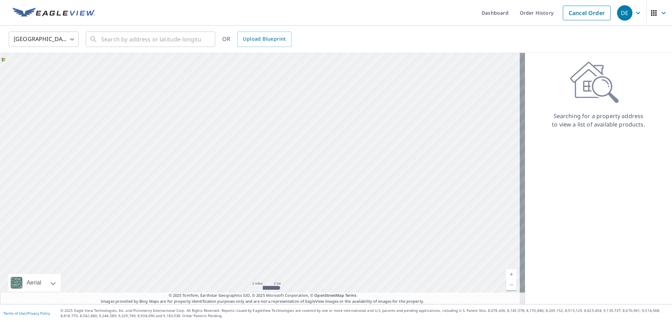
drag, startPoint x: 323, startPoint y: 200, endPoint x: 324, endPoint y: 150, distance: 50.1
click at [324, 153] on div at bounding box center [262, 178] width 525 height 251
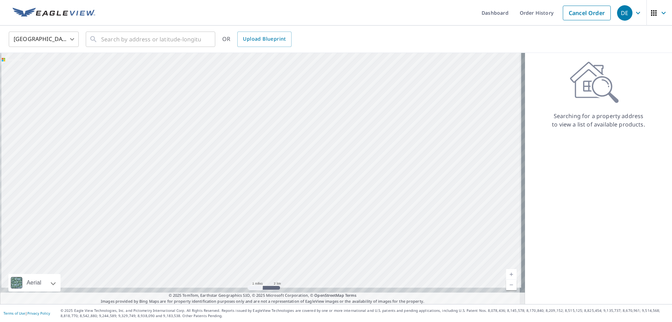
drag, startPoint x: 315, startPoint y: 205, endPoint x: 321, endPoint y: 158, distance: 46.6
click at [319, 164] on div at bounding box center [262, 178] width 525 height 251
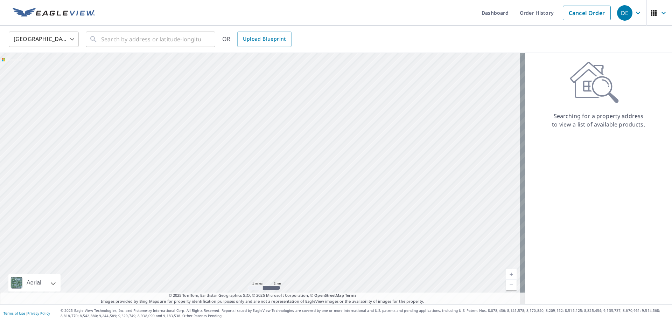
drag, startPoint x: 293, startPoint y: 223, endPoint x: 301, endPoint y: 144, distance: 79.5
click at [300, 148] on div at bounding box center [262, 178] width 525 height 251
drag, startPoint x: 296, startPoint y: 215, endPoint x: 293, endPoint y: 154, distance: 60.3
click at [293, 158] on div at bounding box center [262, 178] width 525 height 251
drag, startPoint x: 332, startPoint y: 206, endPoint x: 315, endPoint y: 151, distance: 57.8
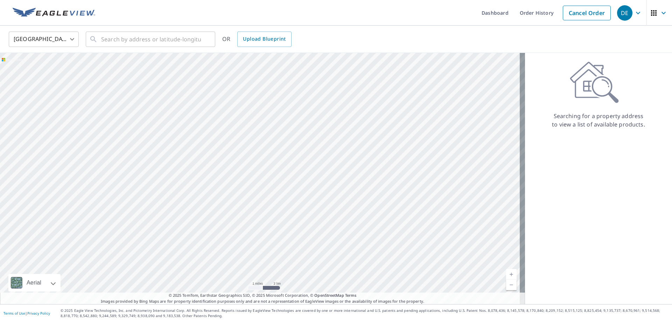
click at [318, 156] on div at bounding box center [262, 178] width 525 height 251
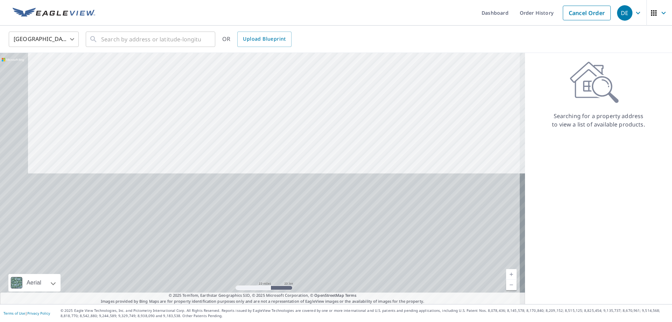
drag, startPoint x: 311, startPoint y: 225, endPoint x: 340, endPoint y: 94, distance: 134.7
click at [340, 94] on div at bounding box center [262, 178] width 525 height 251
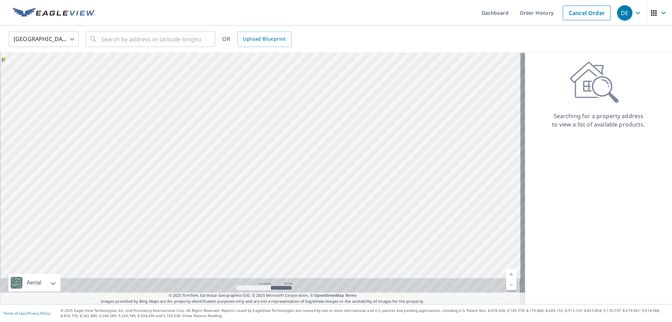
drag, startPoint x: 316, startPoint y: 205, endPoint x: 313, endPoint y: 128, distance: 76.4
click at [313, 128] on div at bounding box center [262, 178] width 525 height 251
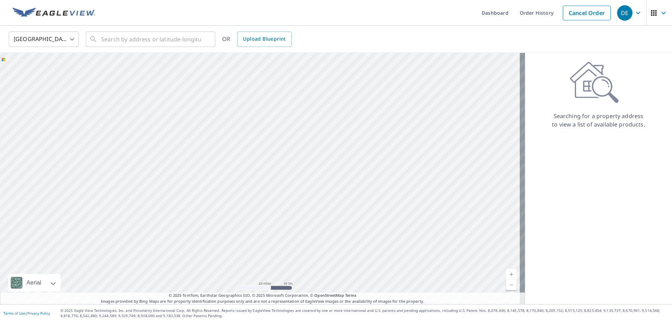
drag, startPoint x: 322, startPoint y: 222, endPoint x: 310, endPoint y: 192, distance: 31.8
click at [311, 193] on div at bounding box center [262, 178] width 525 height 251
drag, startPoint x: 338, startPoint y: 236, endPoint x: 278, endPoint y: 146, distance: 109.1
click at [286, 158] on div at bounding box center [262, 178] width 525 height 251
drag, startPoint x: 338, startPoint y: 235, endPoint x: 267, endPoint y: 158, distance: 104.6
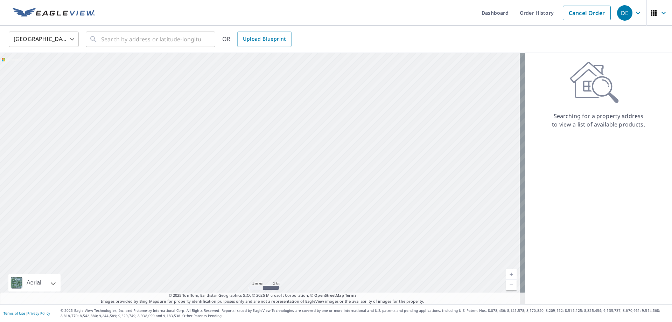
click at [273, 163] on div at bounding box center [262, 178] width 525 height 251
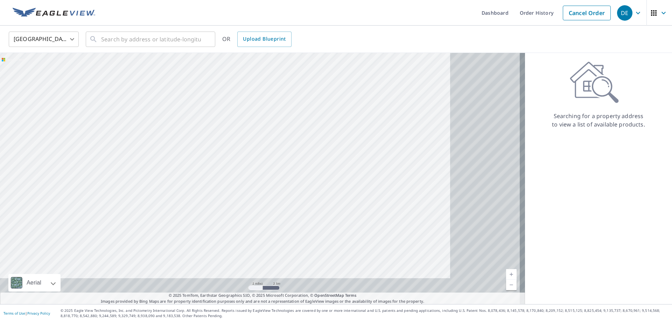
drag, startPoint x: 357, startPoint y: 214, endPoint x: 259, endPoint y: 178, distance: 104.2
click at [260, 178] on div at bounding box center [262, 178] width 525 height 251
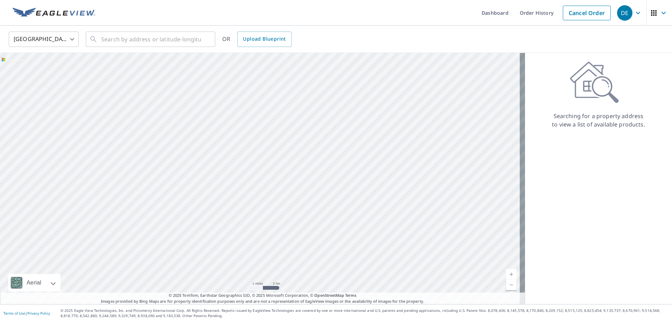
drag, startPoint x: 383, startPoint y: 216, endPoint x: 305, endPoint y: 174, distance: 88.5
click at [305, 174] on div at bounding box center [262, 178] width 525 height 251
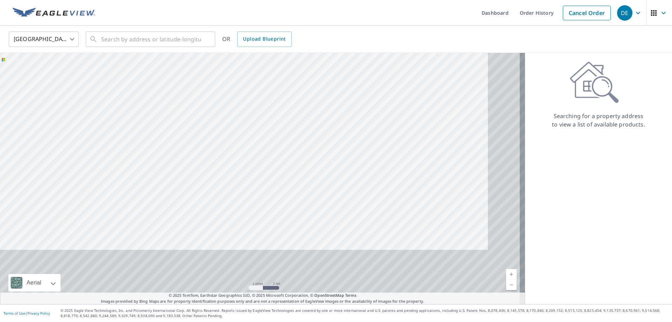
drag, startPoint x: 350, startPoint y: 231, endPoint x: 318, endPoint y: 167, distance: 71.3
click at [319, 170] on div at bounding box center [262, 178] width 525 height 251
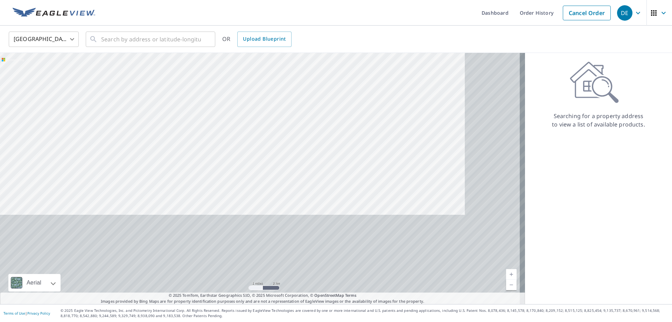
drag, startPoint x: 379, startPoint y: 261, endPoint x: 306, endPoint y: 145, distance: 136.4
click at [307, 146] on div at bounding box center [262, 178] width 525 height 251
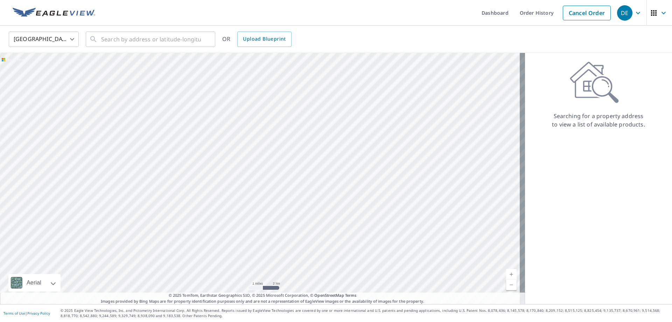
drag, startPoint x: 396, startPoint y: 229, endPoint x: 304, endPoint y: 156, distance: 117.3
click at [305, 156] on div at bounding box center [262, 178] width 525 height 251
drag, startPoint x: 423, startPoint y: 210, endPoint x: 310, endPoint y: 161, distance: 123.3
click at [312, 159] on div at bounding box center [262, 178] width 525 height 251
drag, startPoint x: 371, startPoint y: 205, endPoint x: 323, endPoint y: 170, distance: 59.0
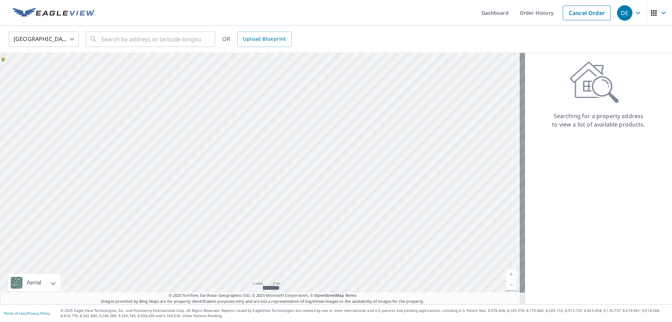
click at [324, 171] on div at bounding box center [262, 178] width 525 height 251
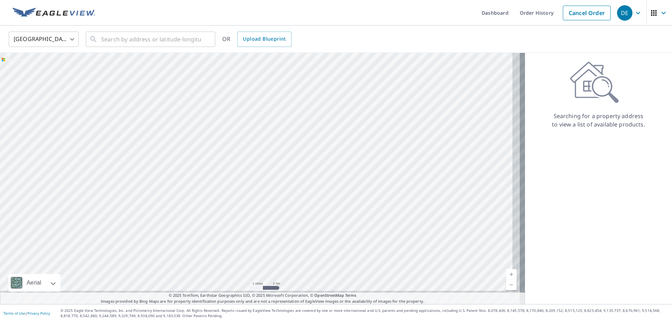
drag, startPoint x: 381, startPoint y: 219, endPoint x: 361, endPoint y: 150, distance: 71.4
click at [362, 156] on div at bounding box center [262, 178] width 525 height 251
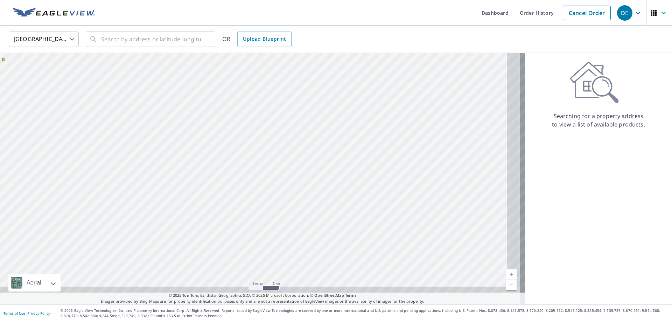
drag, startPoint x: 397, startPoint y: 233, endPoint x: 372, endPoint y: 205, distance: 37.0
click at [374, 205] on div at bounding box center [262, 178] width 525 height 251
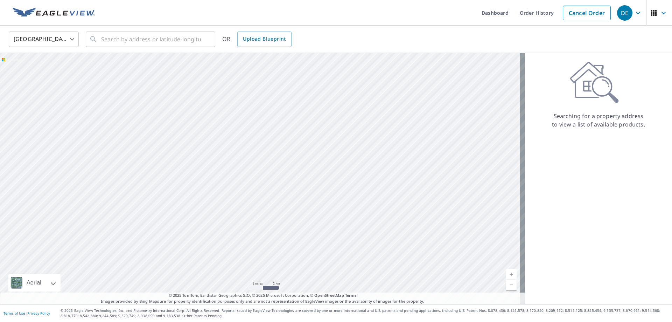
drag, startPoint x: 373, startPoint y: 244, endPoint x: 328, endPoint y: 180, distance: 78.9
click at [331, 182] on div at bounding box center [262, 178] width 525 height 251
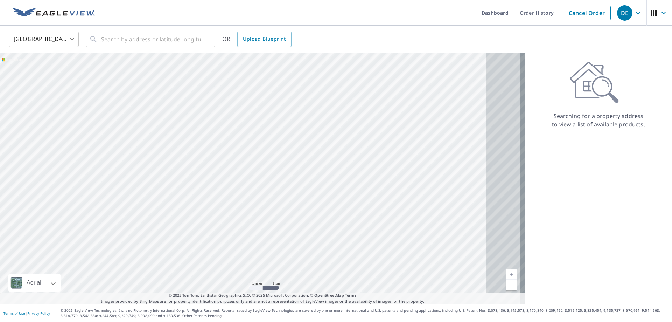
drag, startPoint x: 401, startPoint y: 242, endPoint x: 355, endPoint y: 223, distance: 49.8
click at [356, 223] on div at bounding box center [262, 178] width 525 height 251
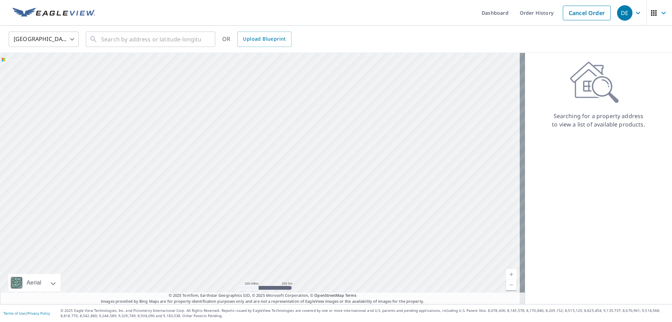
drag, startPoint x: 390, startPoint y: 267, endPoint x: 390, endPoint y: 220, distance: 47.3
click at [390, 220] on div at bounding box center [262, 178] width 525 height 251
drag, startPoint x: 405, startPoint y: 256, endPoint x: 361, endPoint y: 219, distance: 56.6
click at [361, 219] on div at bounding box center [262, 178] width 525 height 251
drag, startPoint x: 280, startPoint y: 136, endPoint x: 285, endPoint y: 193, distance: 57.3
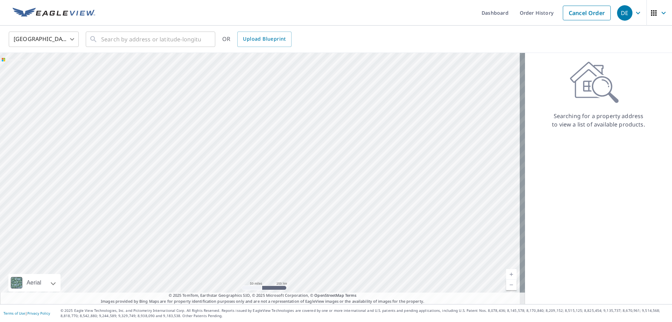
click at [285, 193] on div at bounding box center [262, 178] width 525 height 251
